Goal: Task Accomplishment & Management: Use online tool/utility

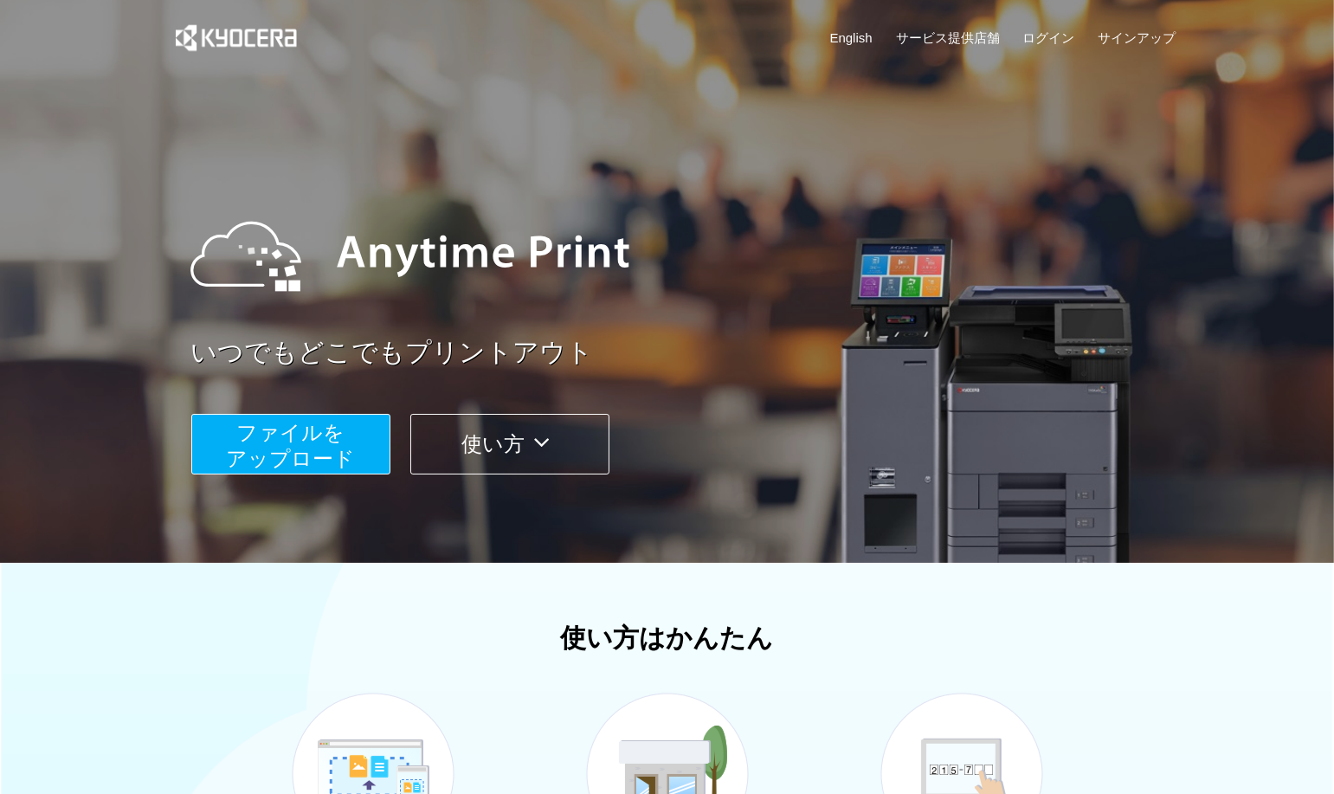
click at [288, 451] on span "ファイルを ​​アップロード" at bounding box center [290, 445] width 129 height 49
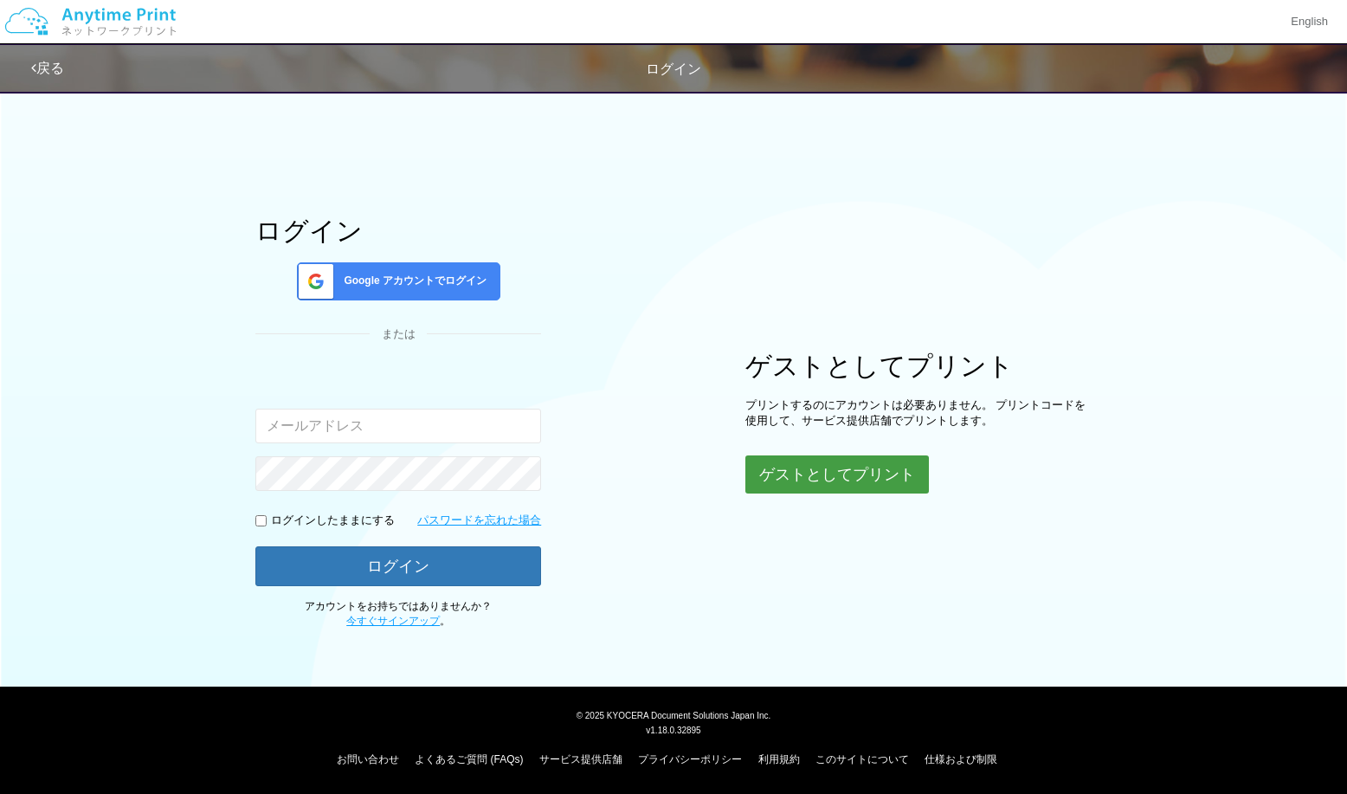
click at [800, 470] on button "ゲストとしてプリント" at bounding box center [838, 474] width 184 height 38
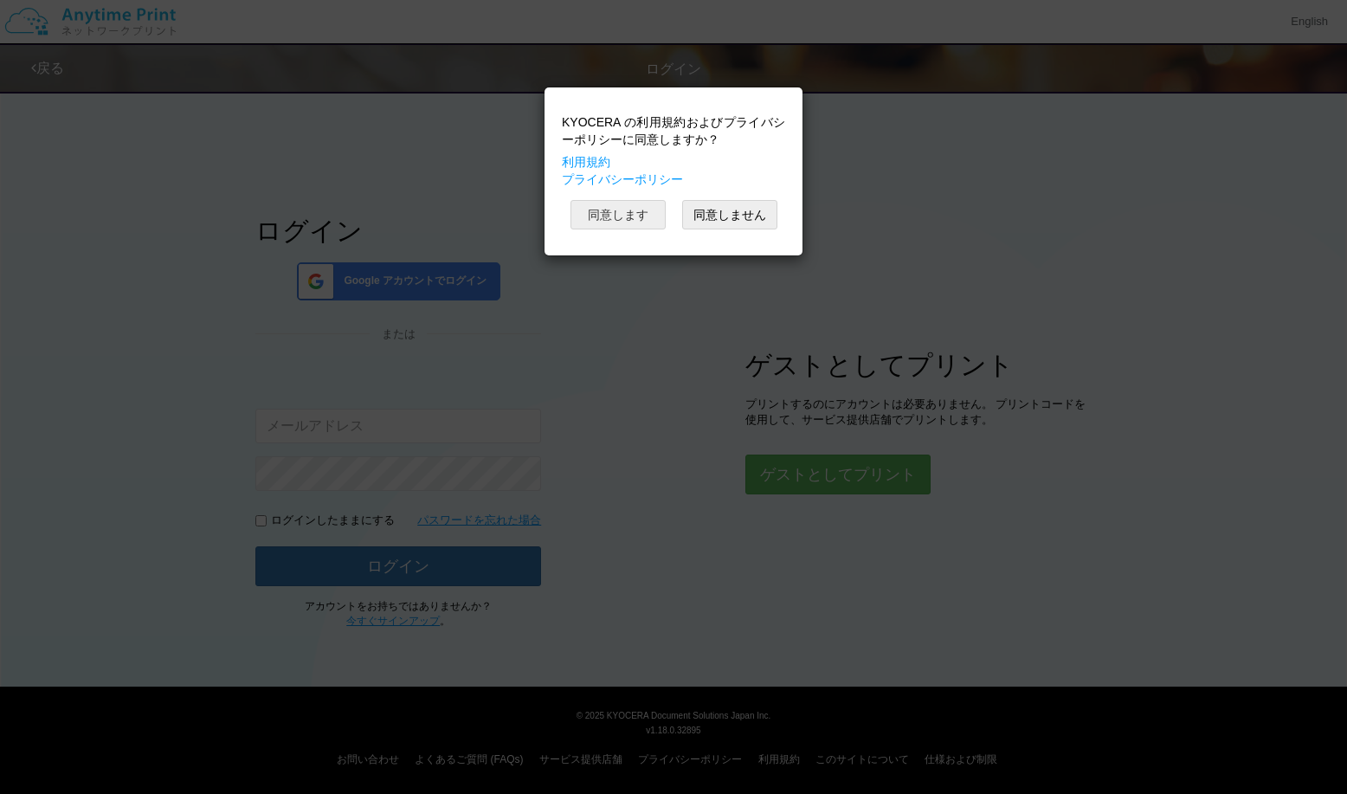
click at [648, 222] on button "同意します" at bounding box center [618, 214] width 95 height 29
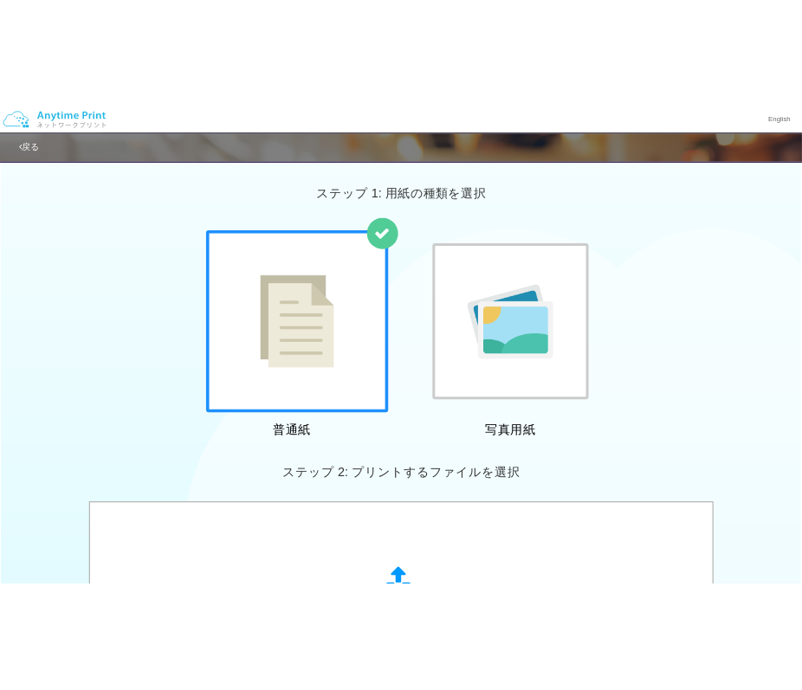
scroll to position [523, 0]
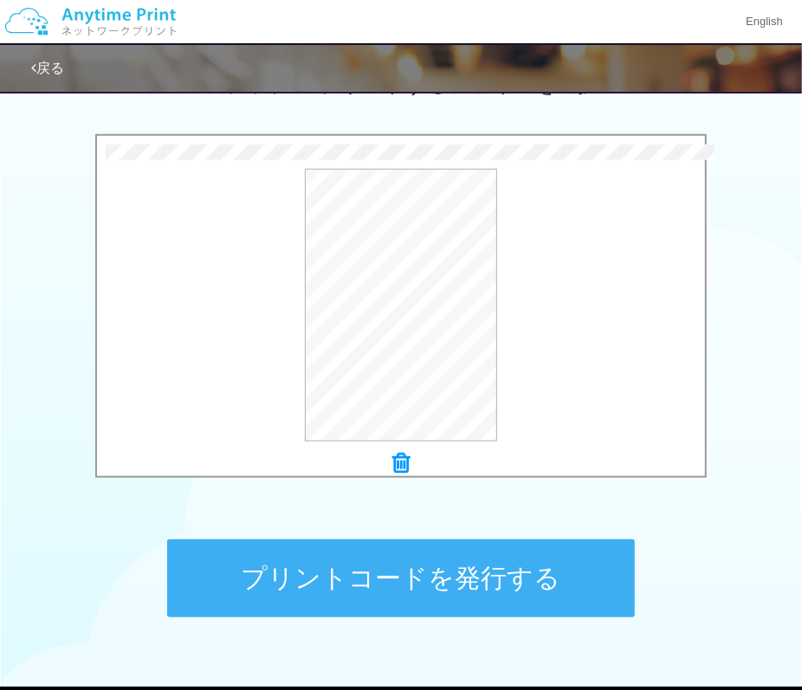
click at [475, 577] on button "プリントコードを発行する" at bounding box center [401, 578] width 468 height 78
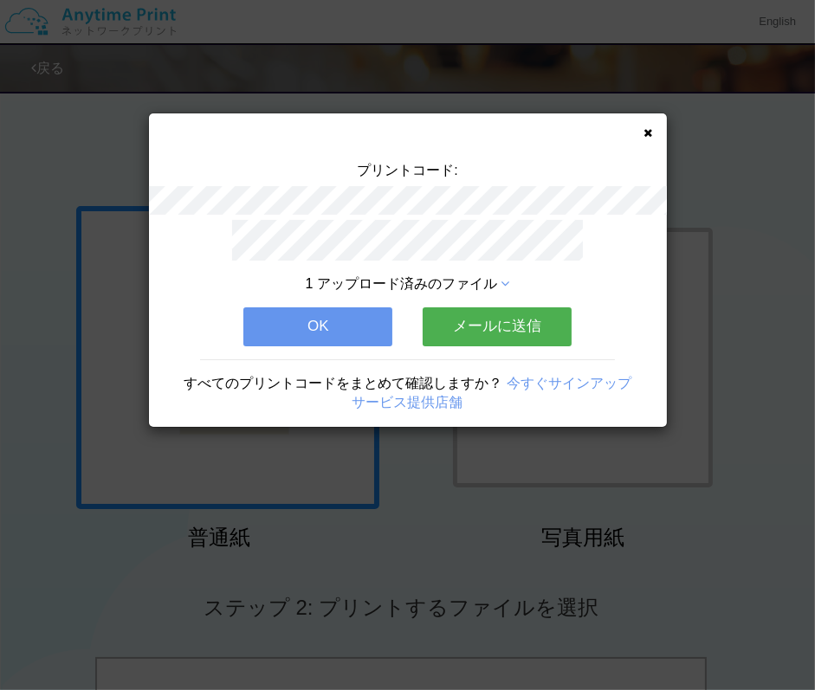
click at [345, 322] on button "OK" at bounding box center [317, 326] width 149 height 38
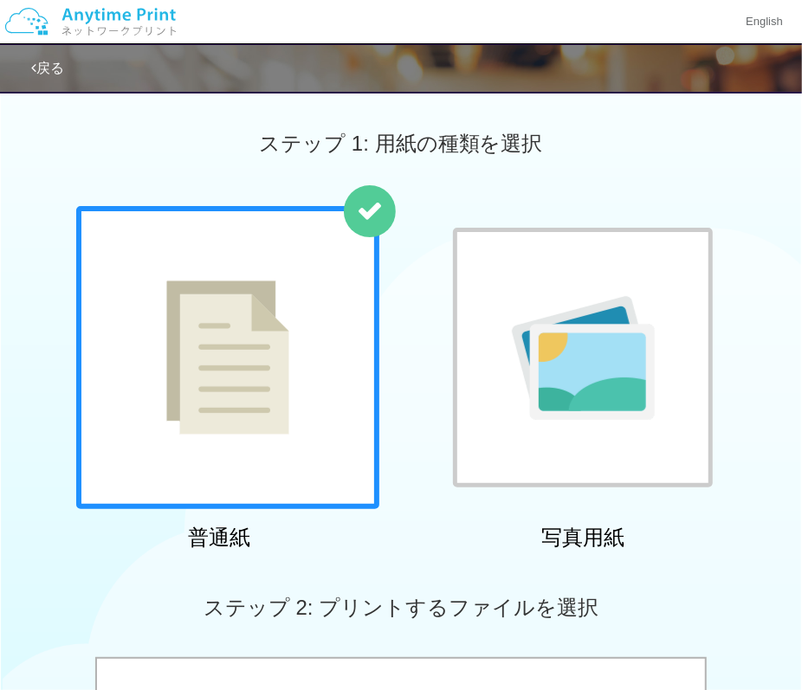
scroll to position [604, 0]
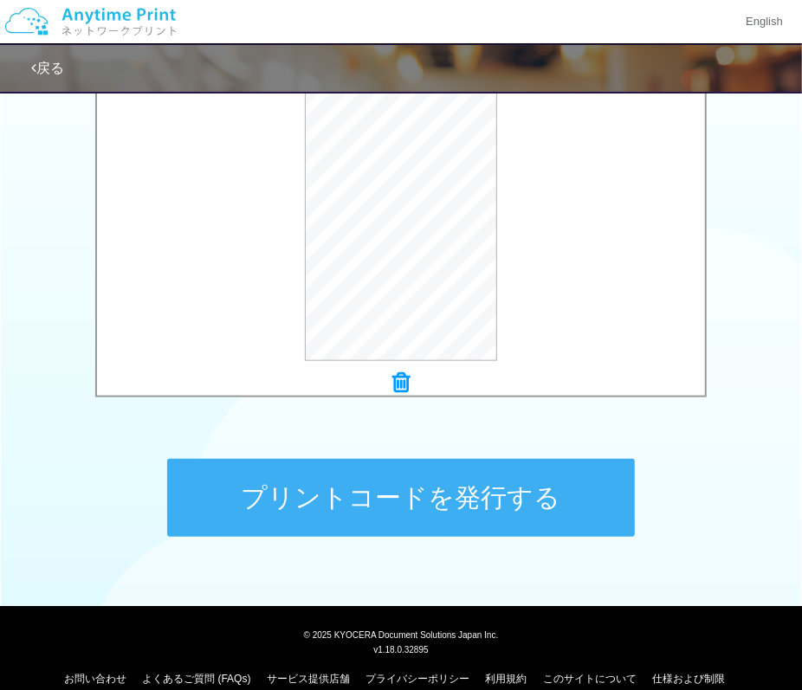
click at [342, 493] on button "プリントコードを発行する" at bounding box center [401, 498] width 468 height 78
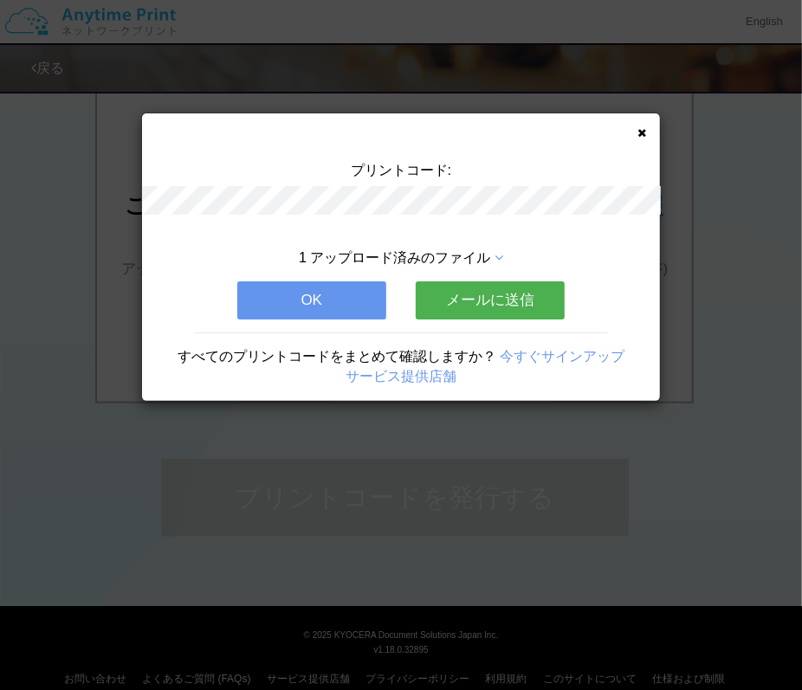
scroll to position [0, 0]
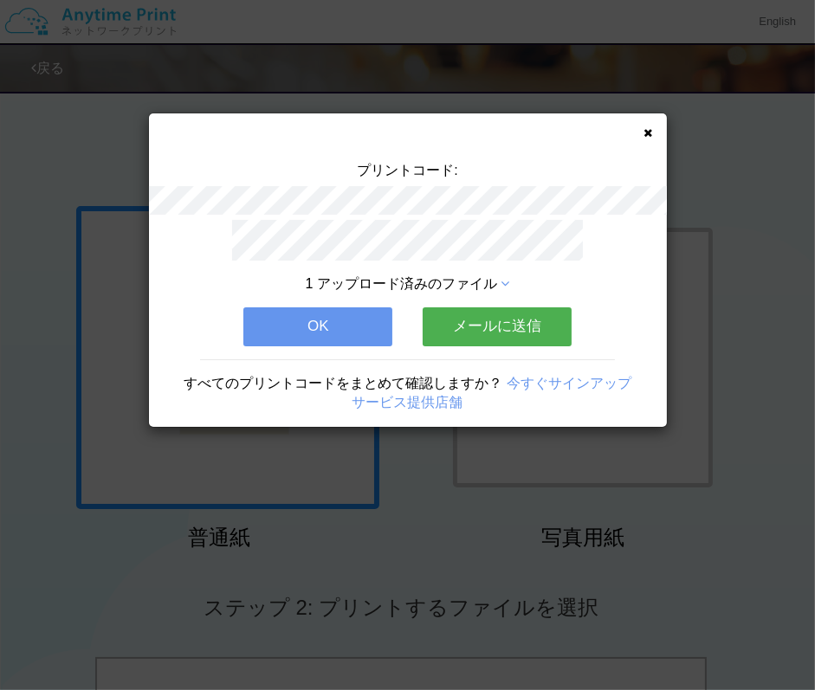
click at [318, 316] on button "OK" at bounding box center [317, 326] width 149 height 38
